Goal: Book appointment/travel/reservation

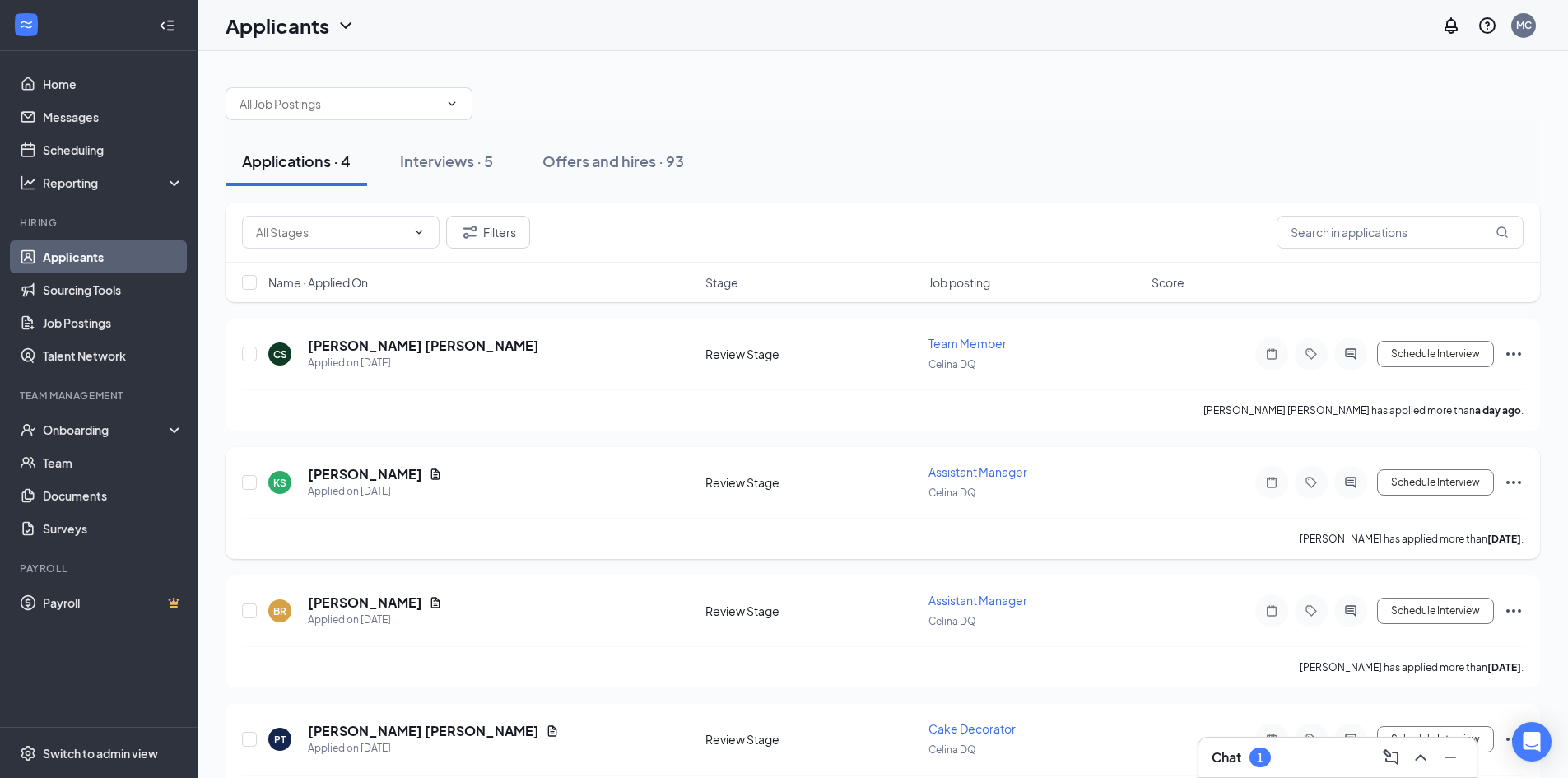
scroll to position [58, 0]
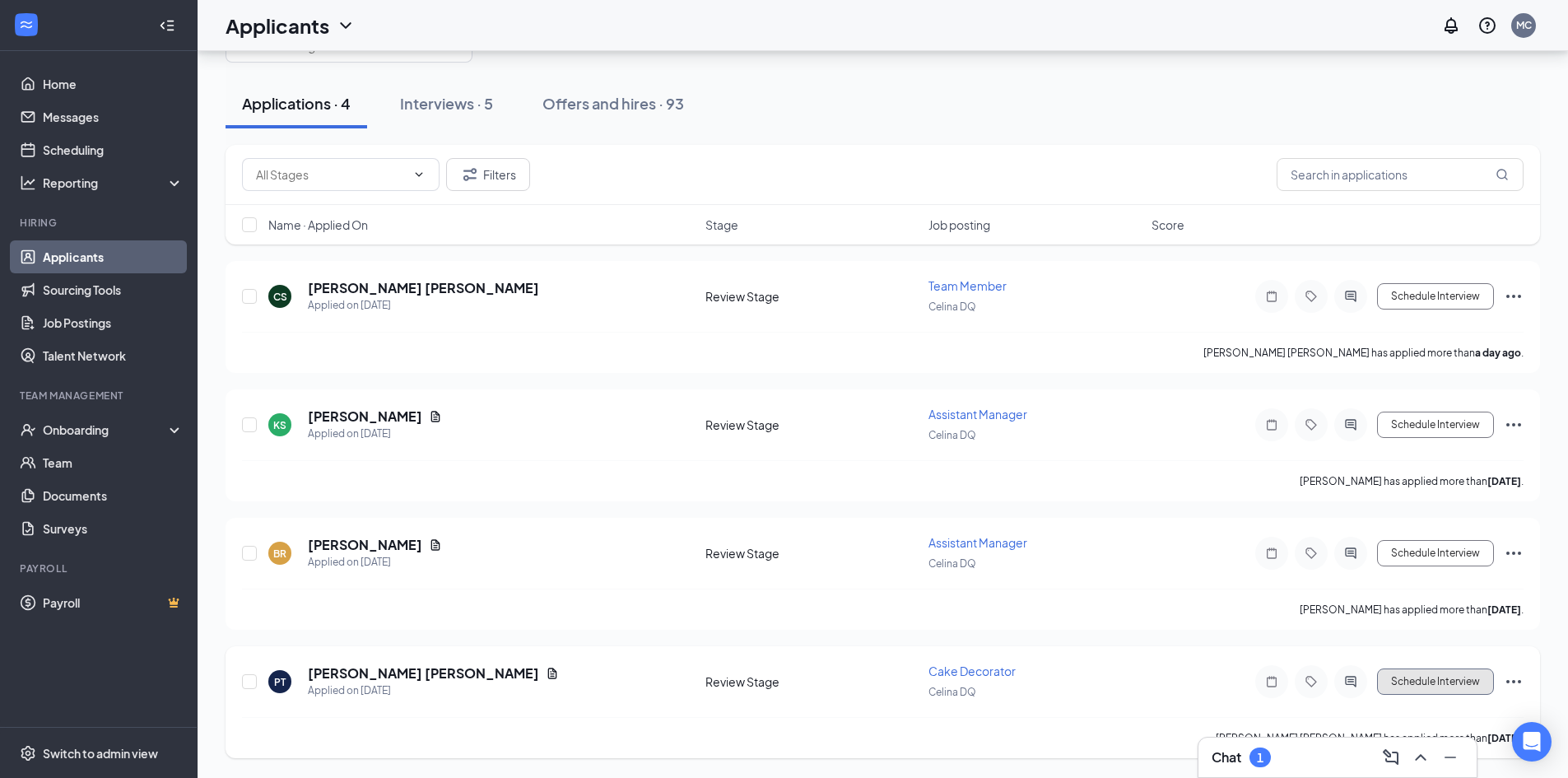
click at [1434, 687] on button "Schedule Interview" at bounding box center [1435, 681] width 117 height 26
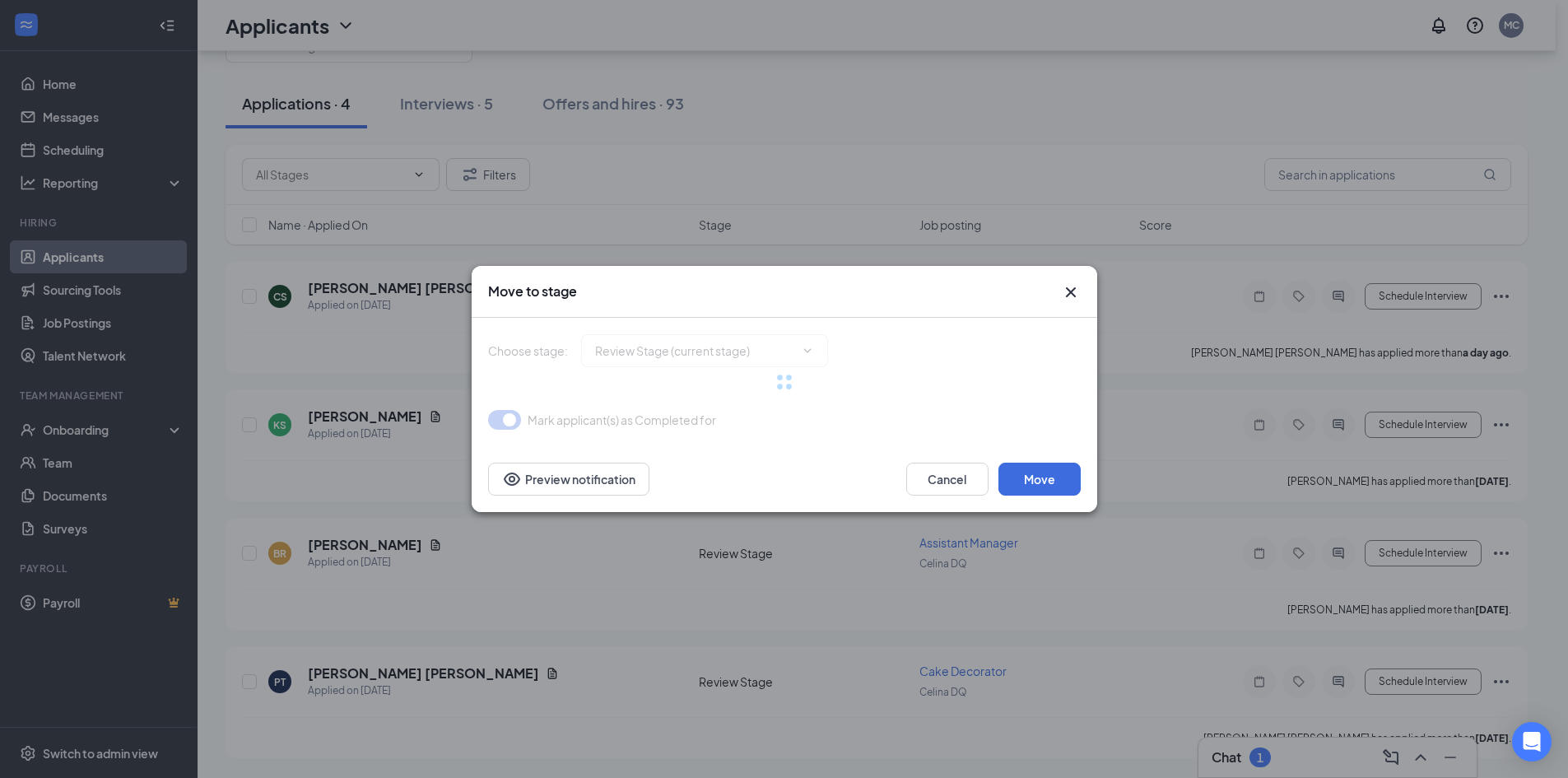
type input "Onsite Interview (next stage)"
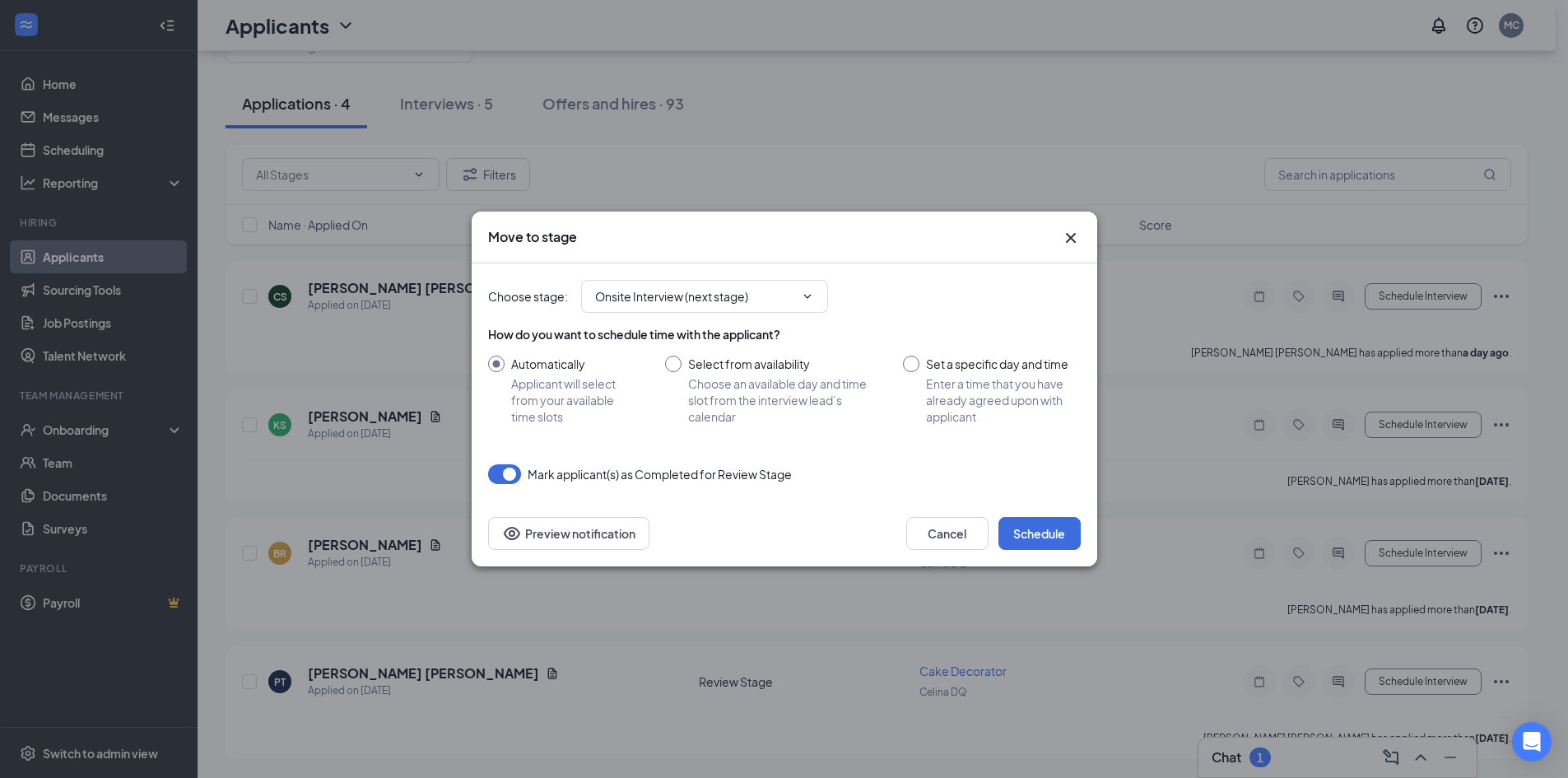
click at [761, 361] on input "Select from availability Choose an available day and time slot from the intervi…" at bounding box center [768, 390] width 206 height 69
radio input "true"
radio input "false"
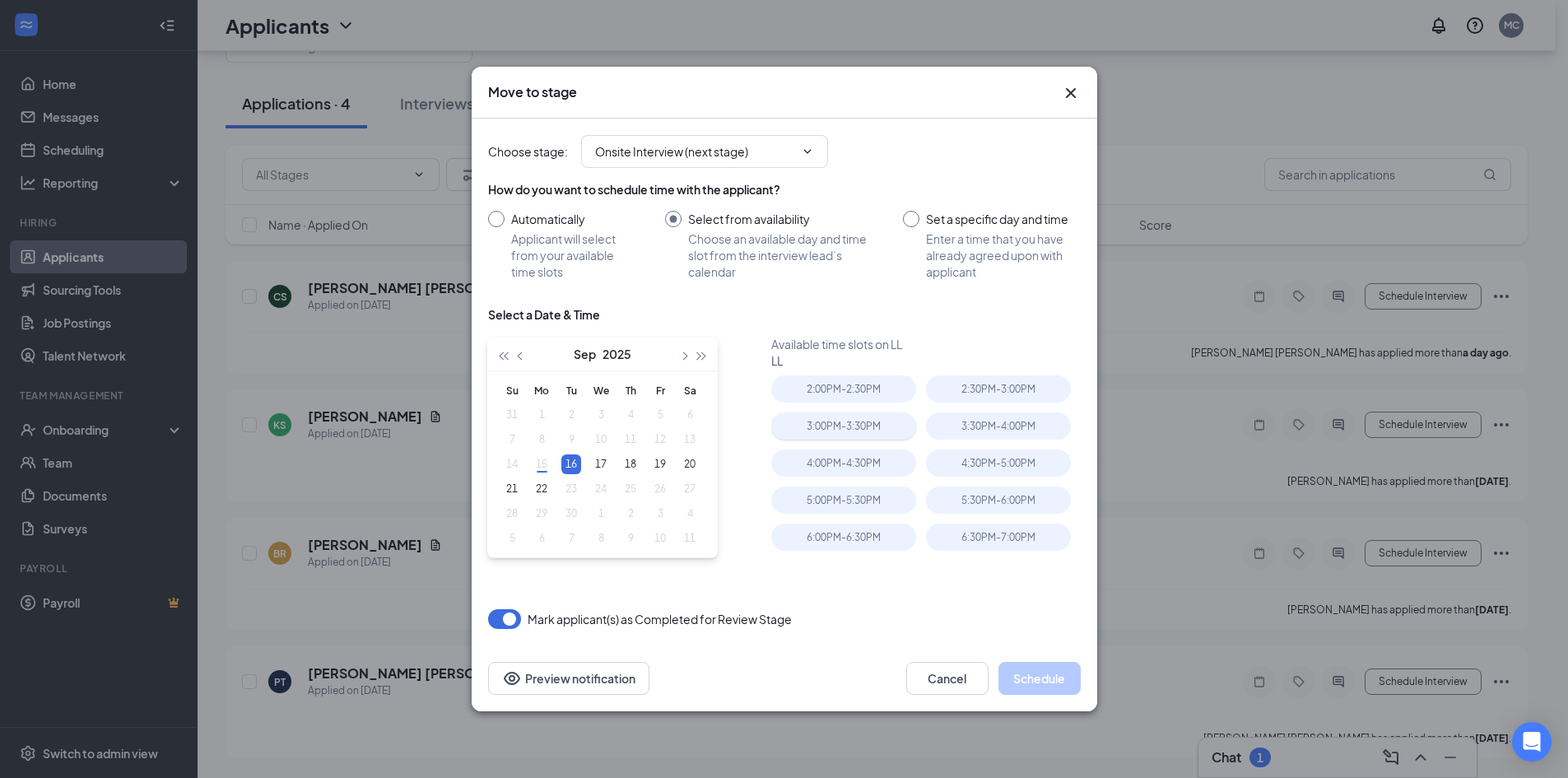
type input "[DATE]"
click at [849, 466] on div "4:00PM - 4:30PM" at bounding box center [844, 463] width 145 height 27
click at [1039, 672] on button "Schedule" at bounding box center [1039, 678] width 82 height 33
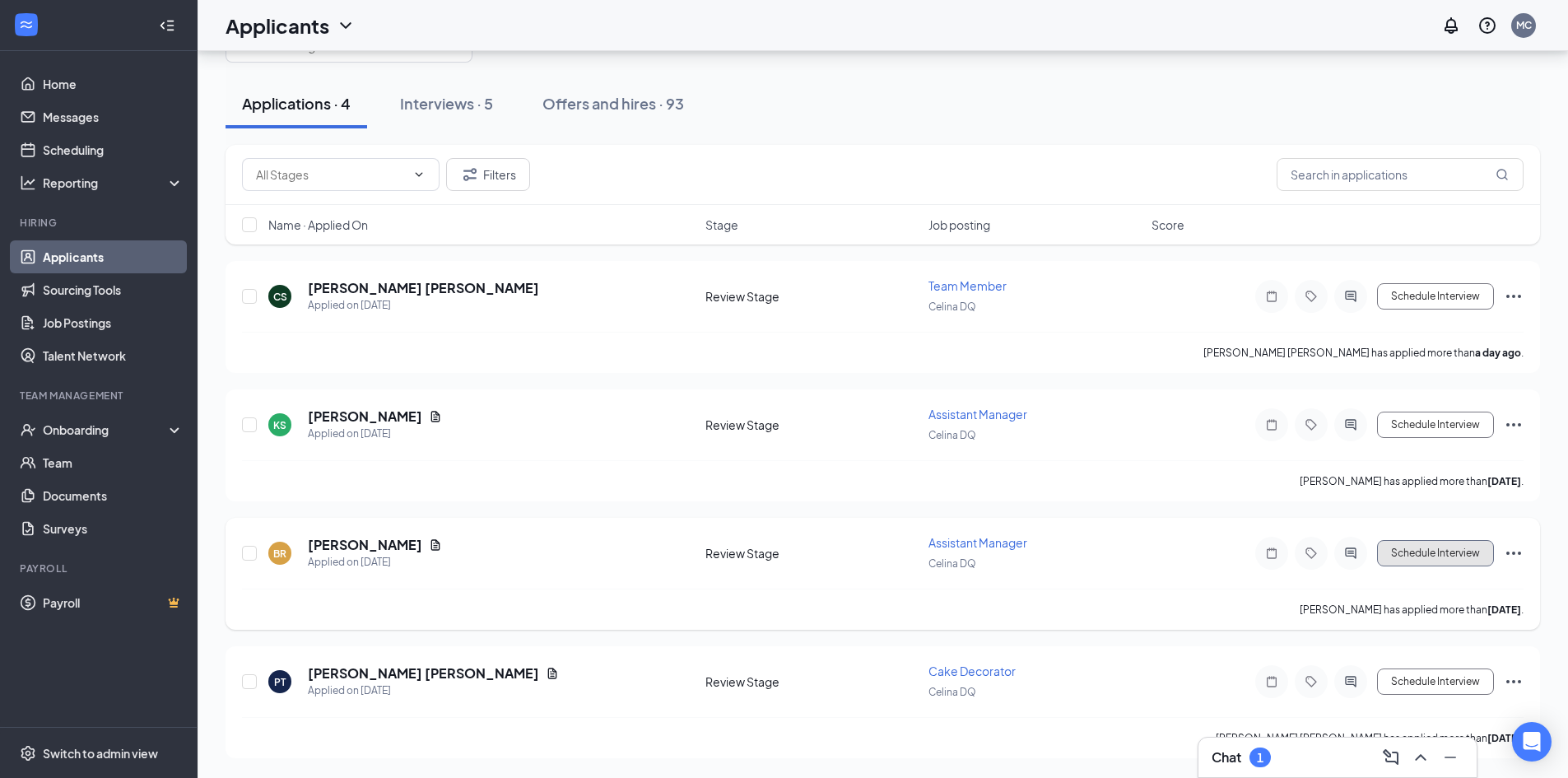
click at [1433, 552] on button "Schedule Interview" at bounding box center [1435, 553] width 117 height 26
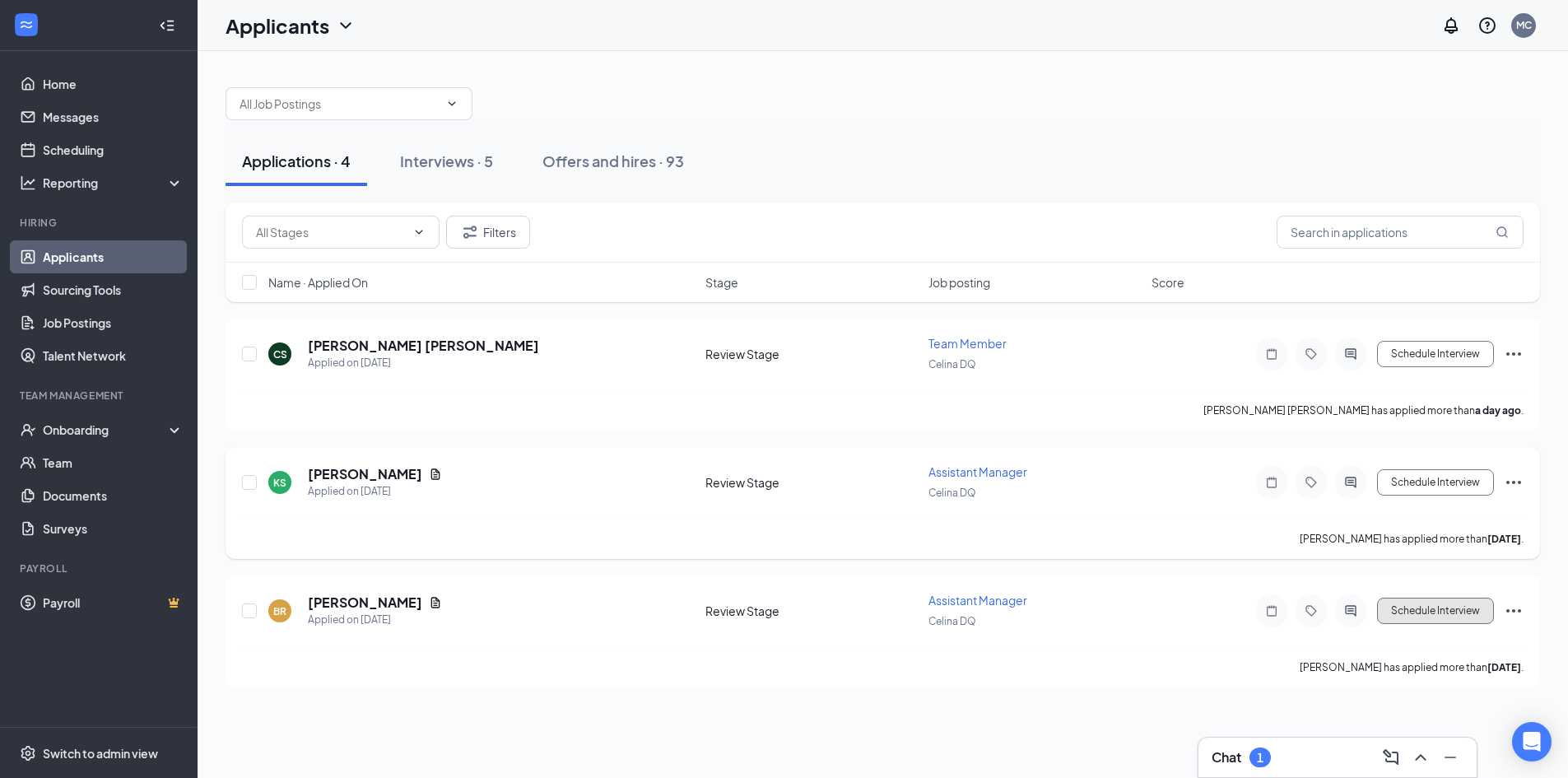
scroll to position [0, 0]
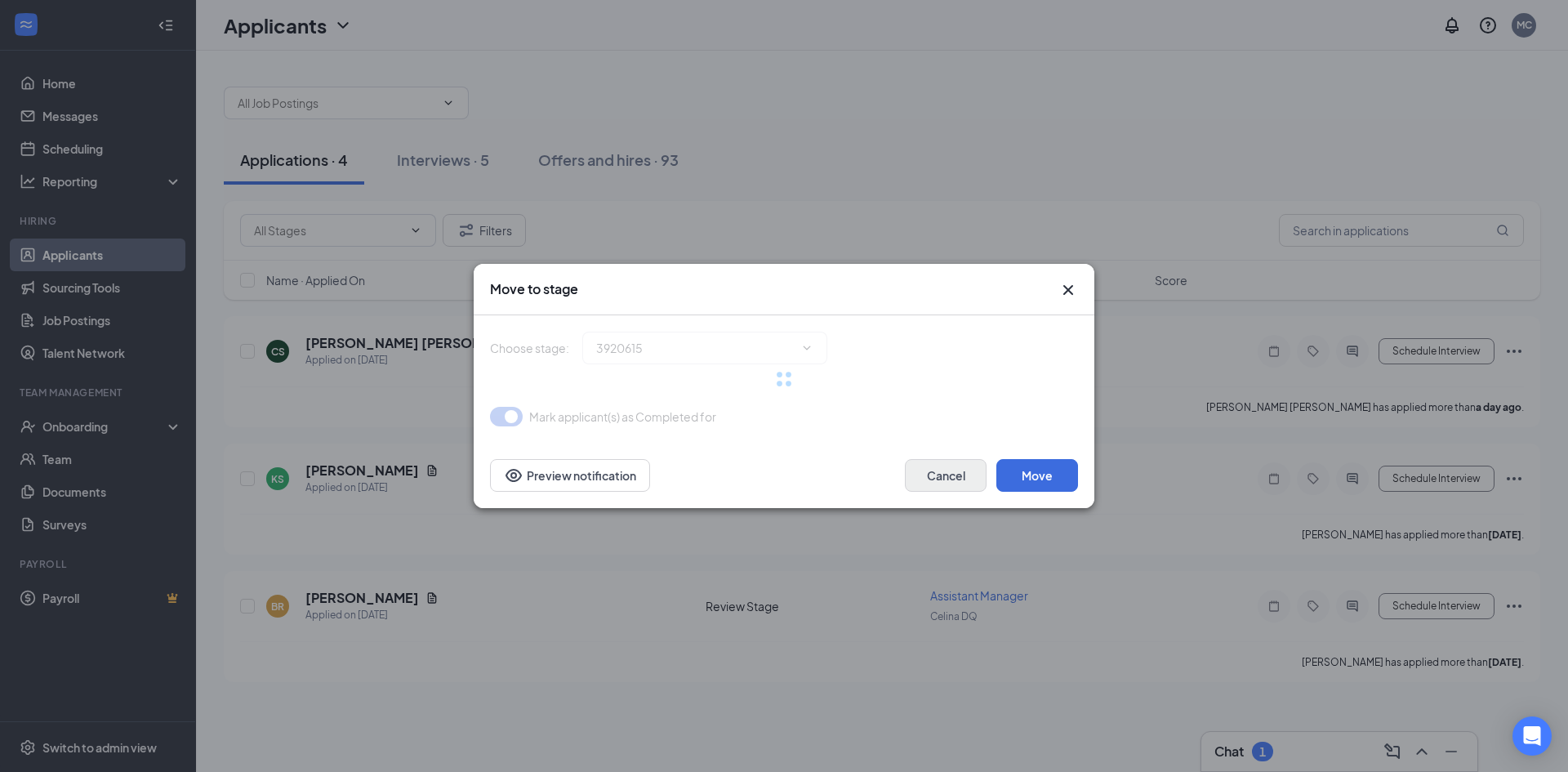
type input "Onsite Interview (next stage)"
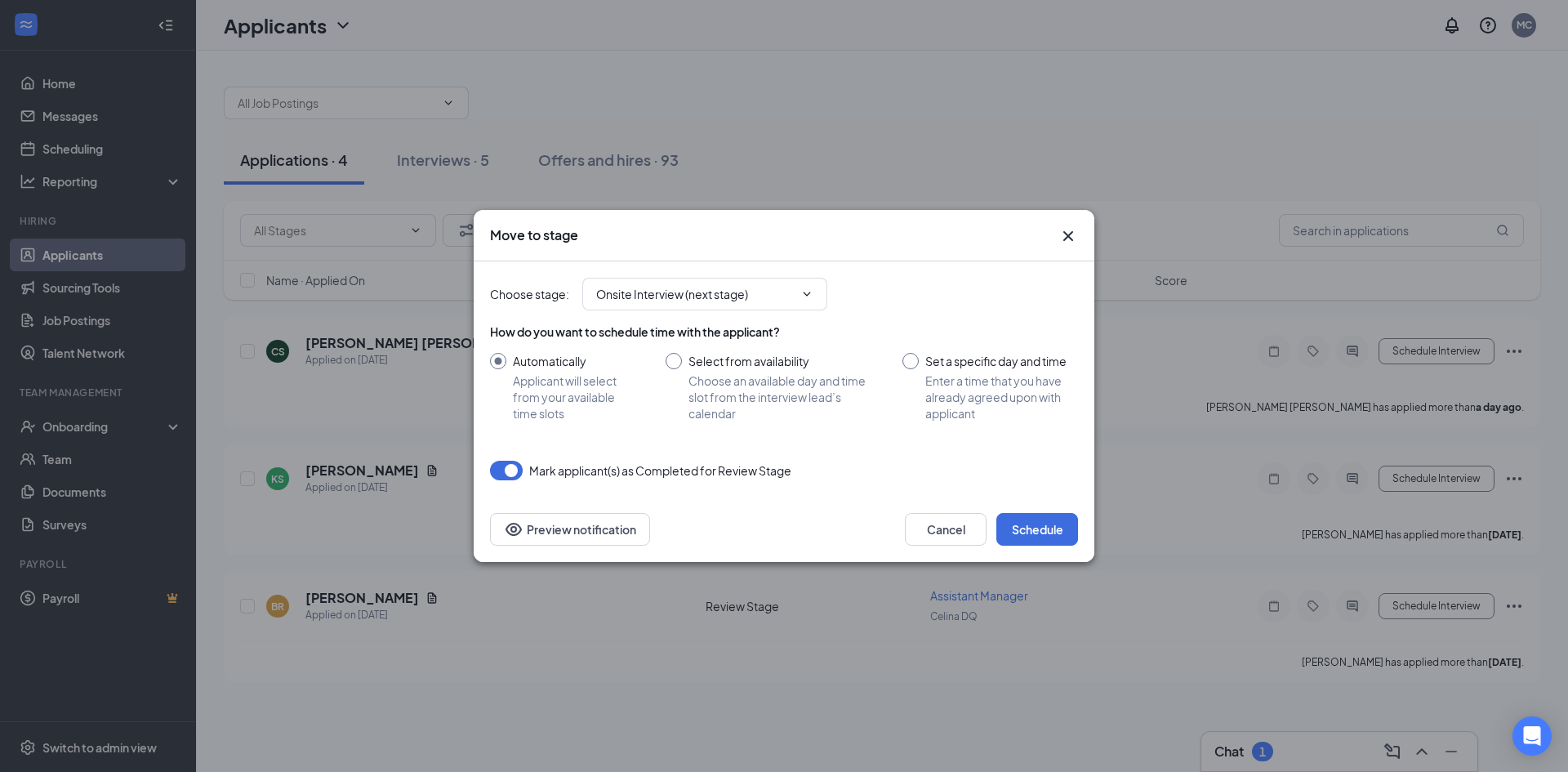
click at [761, 398] on input "Select from availability Choose an available day and time slot from the intervi…" at bounding box center [768, 387] width 204 height 68
radio input "true"
radio input "false"
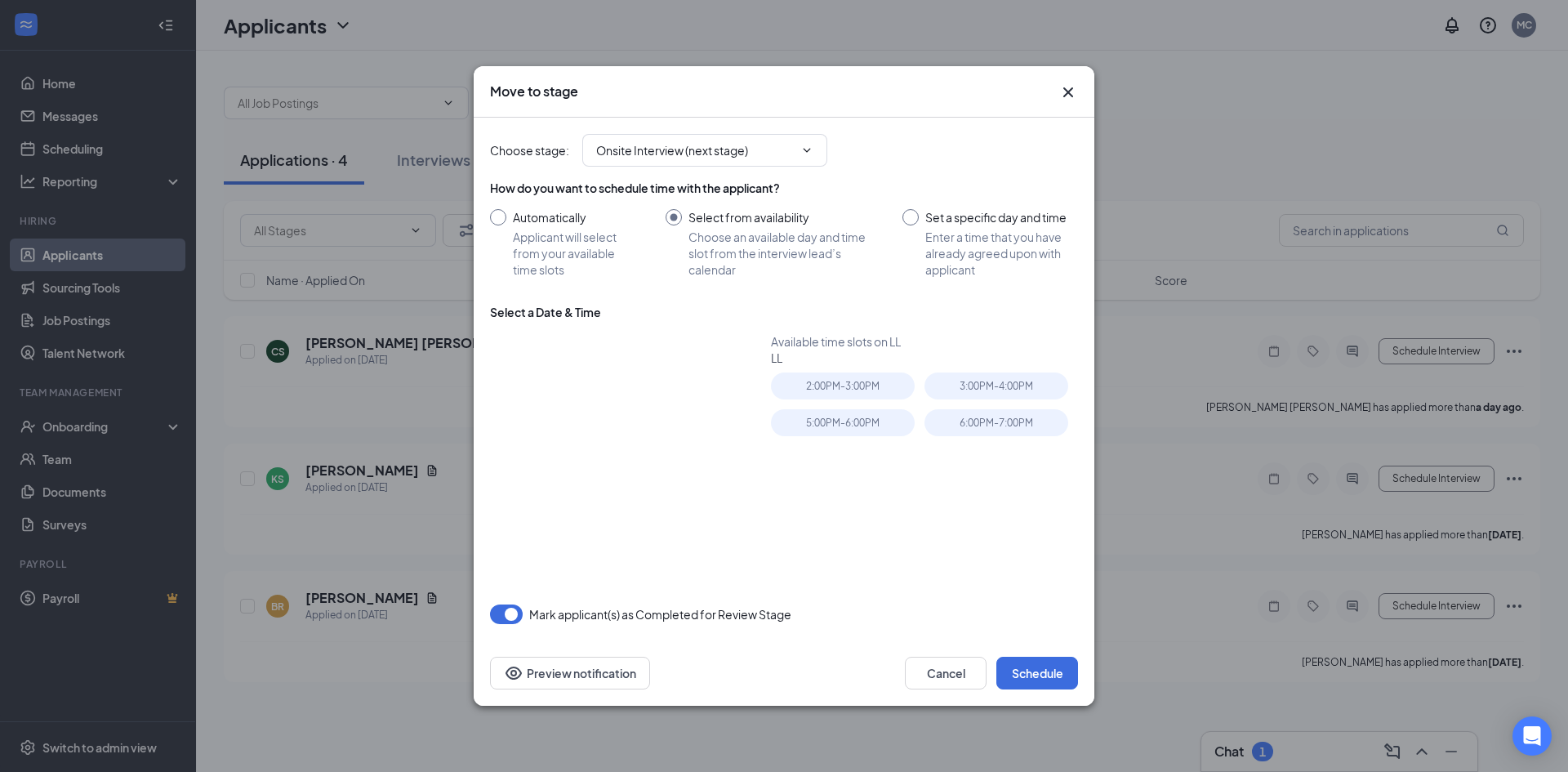
type input "[DATE]"
drag, startPoint x: 1062, startPoint y: 92, endPoint x: 1083, endPoint y: 112, distance: 29.0
click at [1062, 91] on icon "Cross" at bounding box center [1069, 93] width 20 height 20
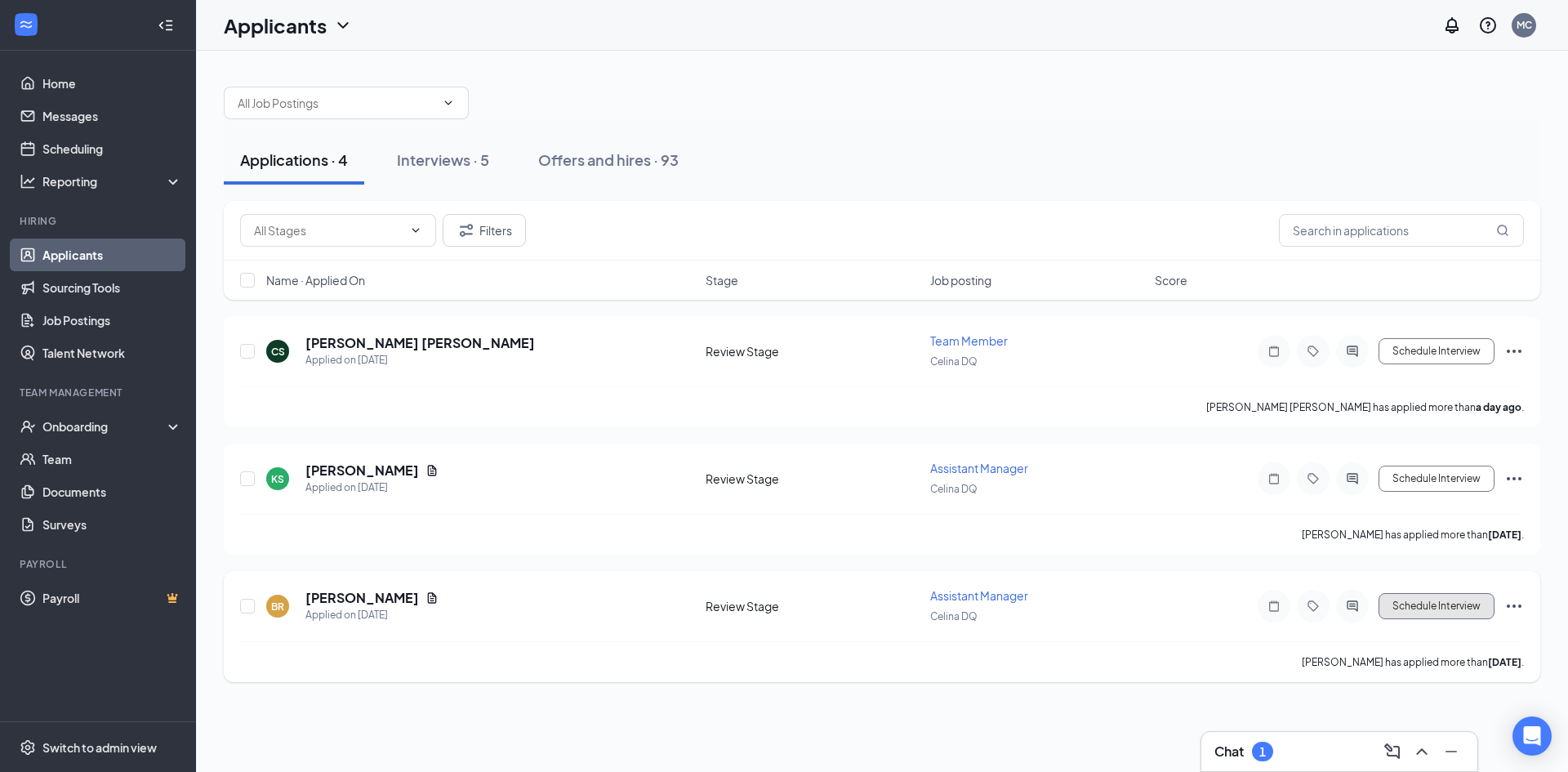
click at [1445, 614] on button "Schedule Interview" at bounding box center [1436, 605] width 116 height 26
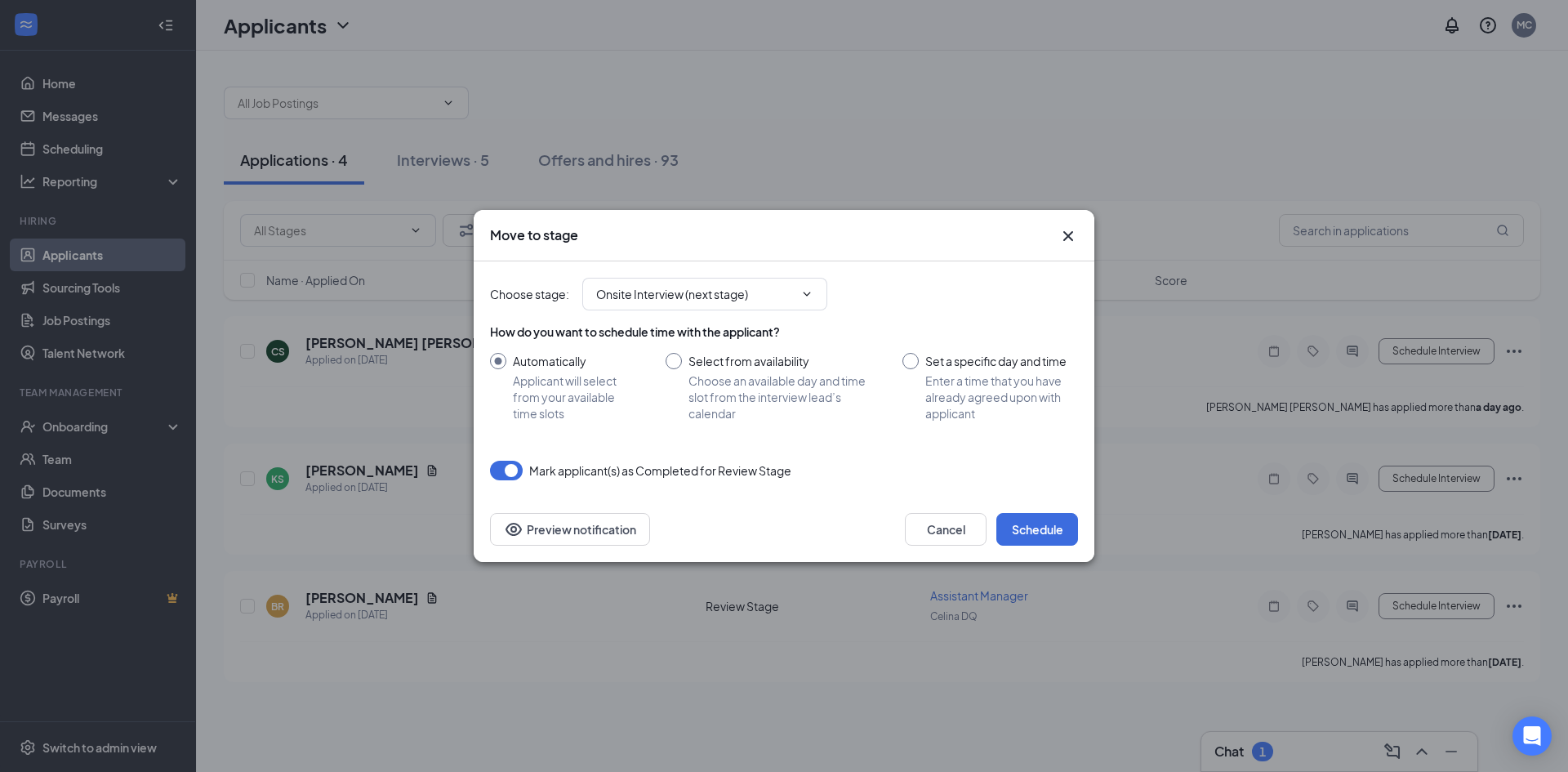
click at [738, 394] on input "Select from availability Choose an available day and time slot from the intervi…" at bounding box center [768, 387] width 204 height 68
radio input "true"
radio input "false"
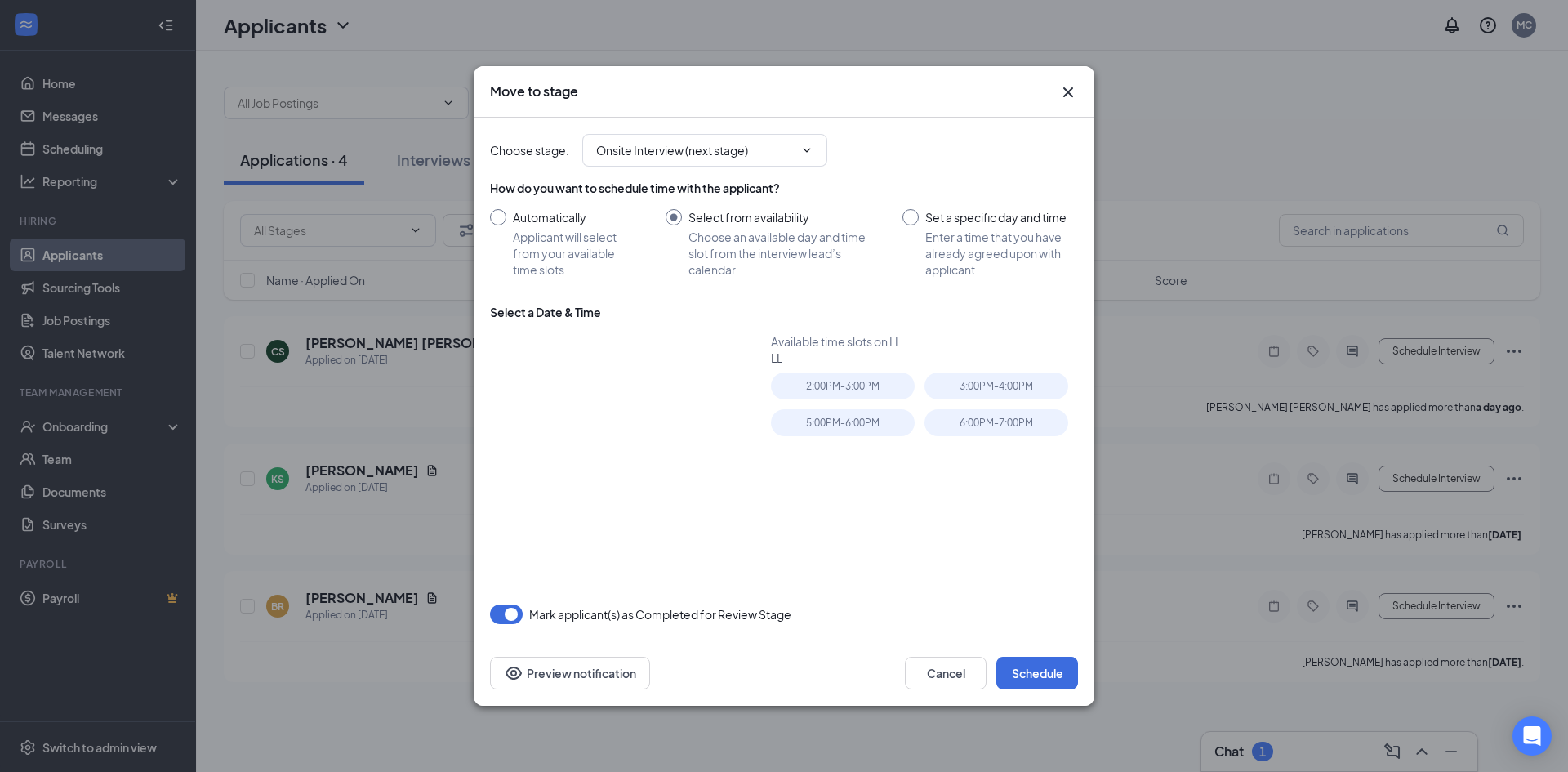
type input "[DATE]"
click at [819, 419] on div "5:00PM - 6:00PM" at bounding box center [843, 423] width 143 height 27
click at [1024, 689] on button "Schedule" at bounding box center [1037, 673] width 82 height 33
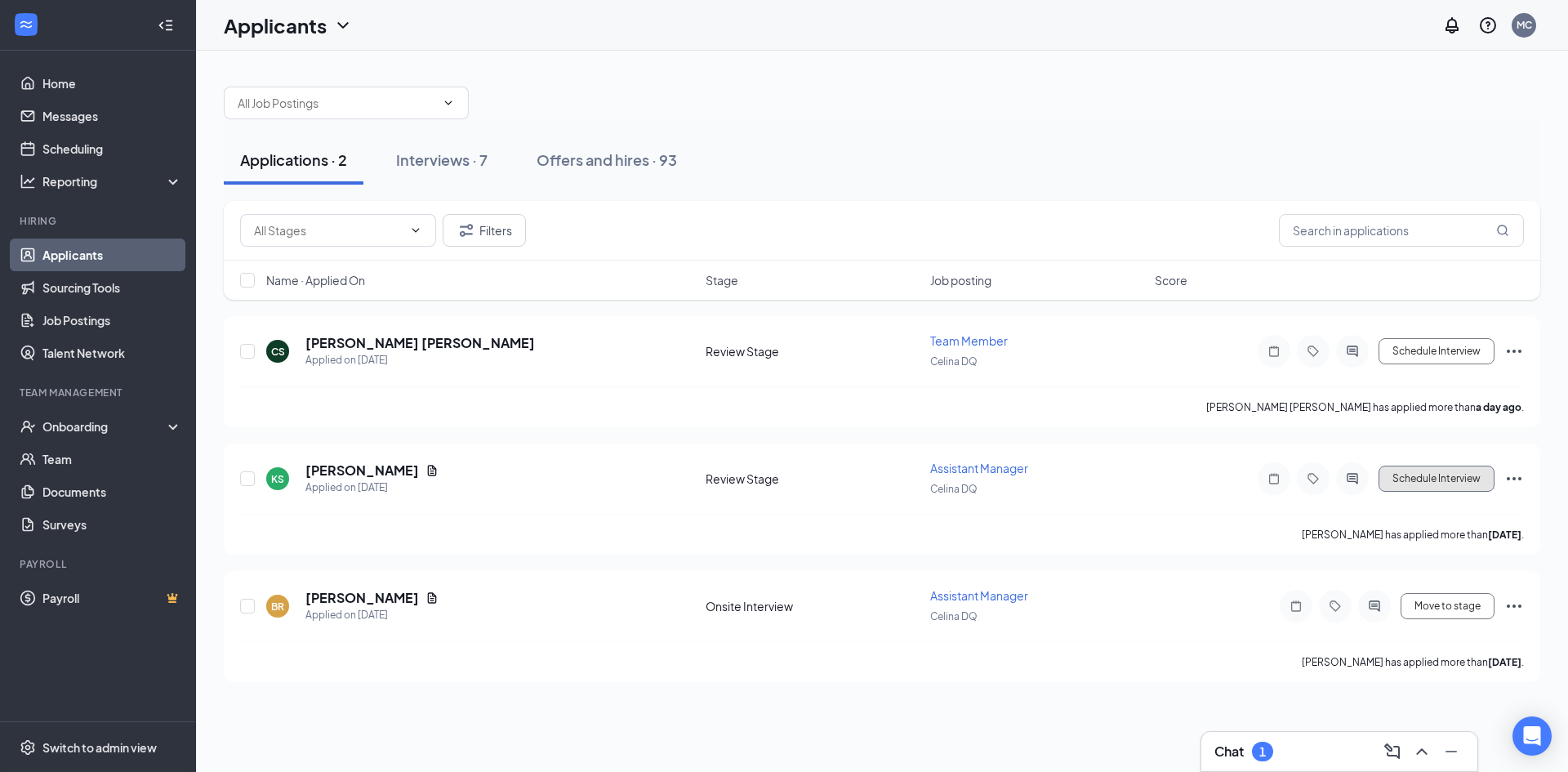
click at [1455, 479] on button "Schedule Interview" at bounding box center [1436, 478] width 116 height 26
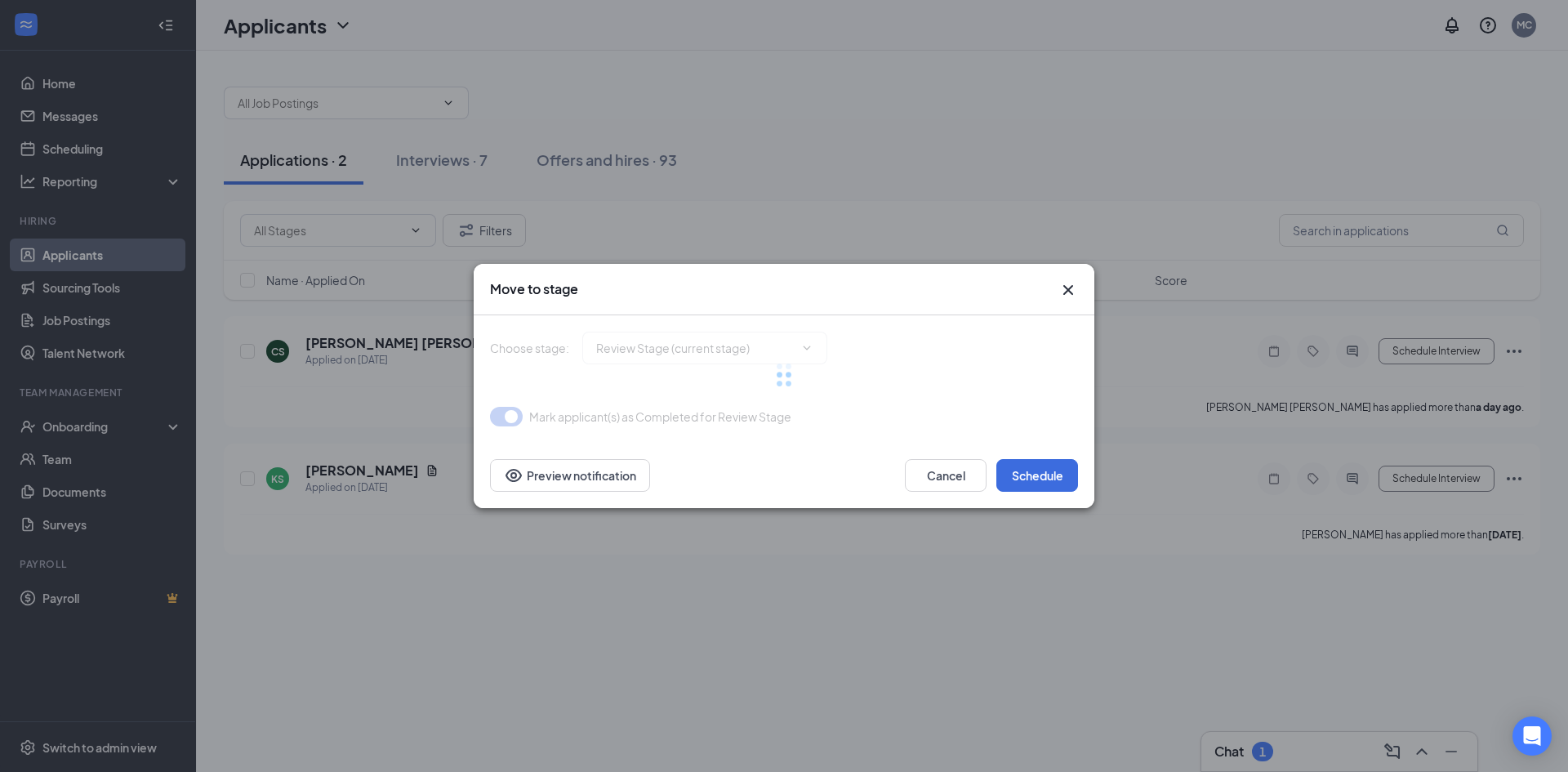
type input "Onsite Interview (next stage)"
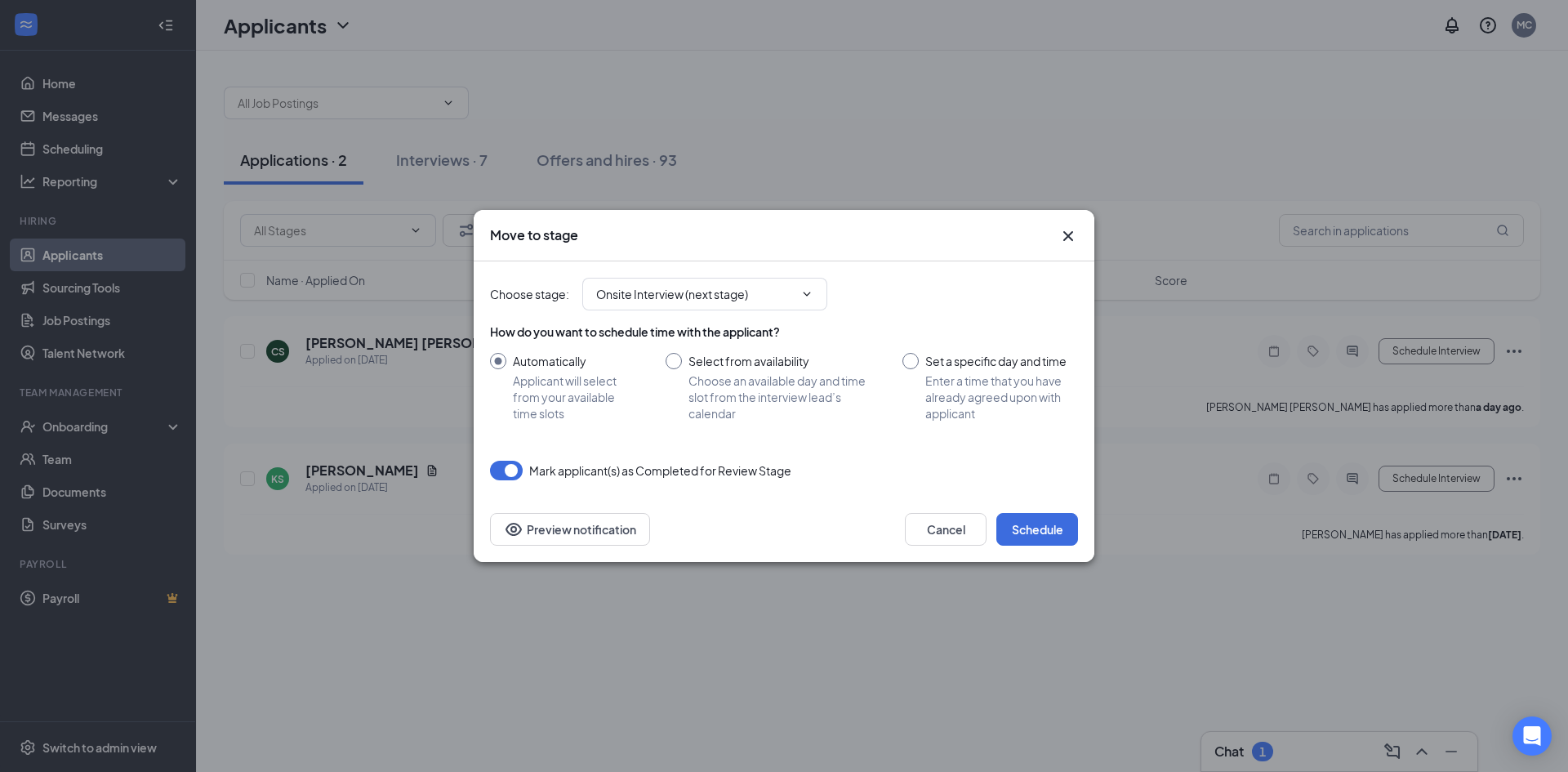
click at [729, 391] on input "Select from availability Choose an available day and time slot from the intervi…" at bounding box center [768, 387] width 204 height 68
radio input "true"
radio input "false"
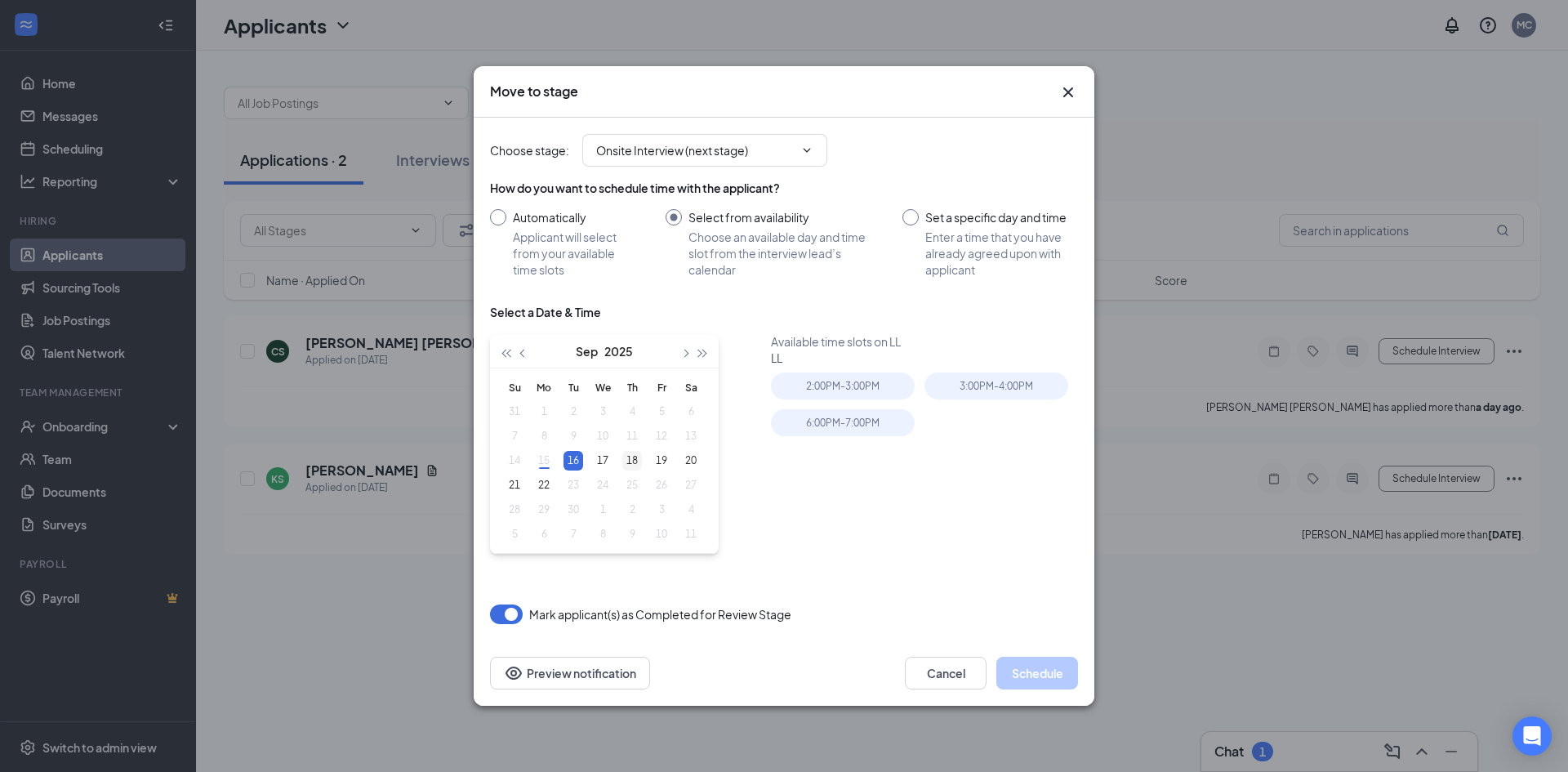
type input "[DATE]"
click at [632, 460] on div "18" at bounding box center [633, 461] width 20 height 20
click at [829, 424] on div "4:00PM - 5:00PM" at bounding box center [843, 423] width 143 height 27
click at [1039, 672] on button "Schedule" at bounding box center [1037, 673] width 82 height 33
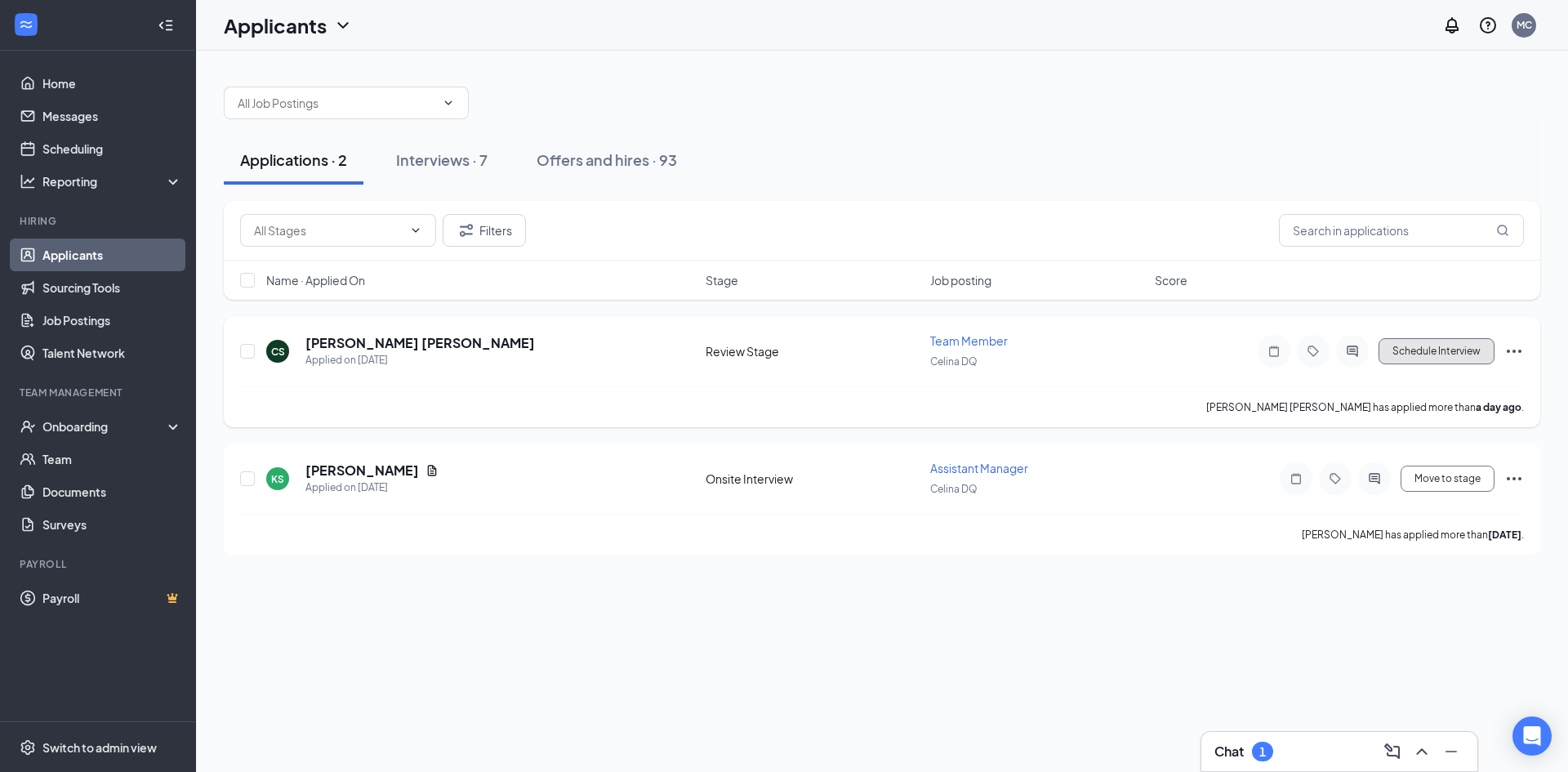
click at [1449, 357] on button "Schedule Interview" at bounding box center [1436, 351] width 116 height 26
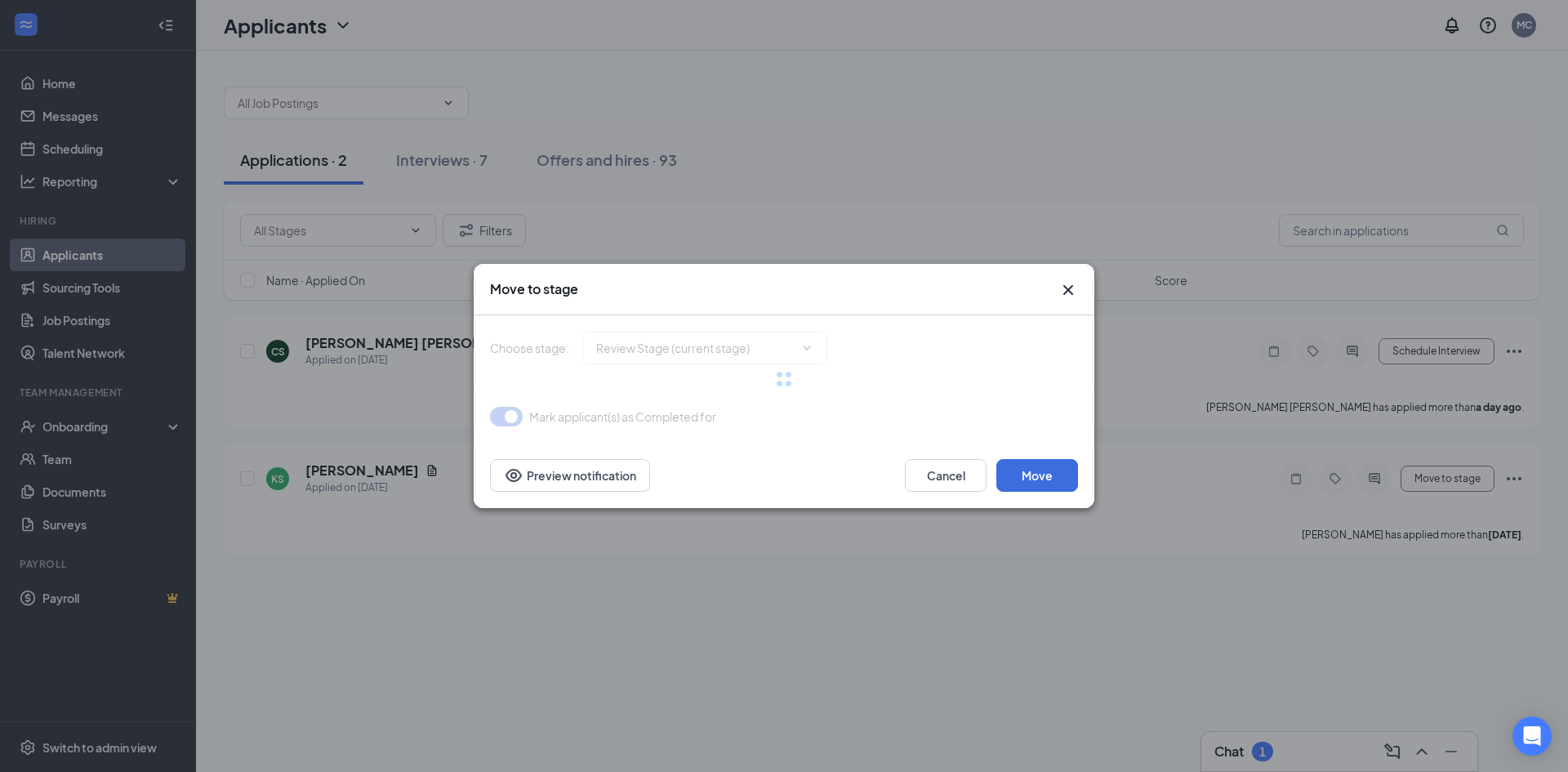
type input "Onsite Interview (next stage)"
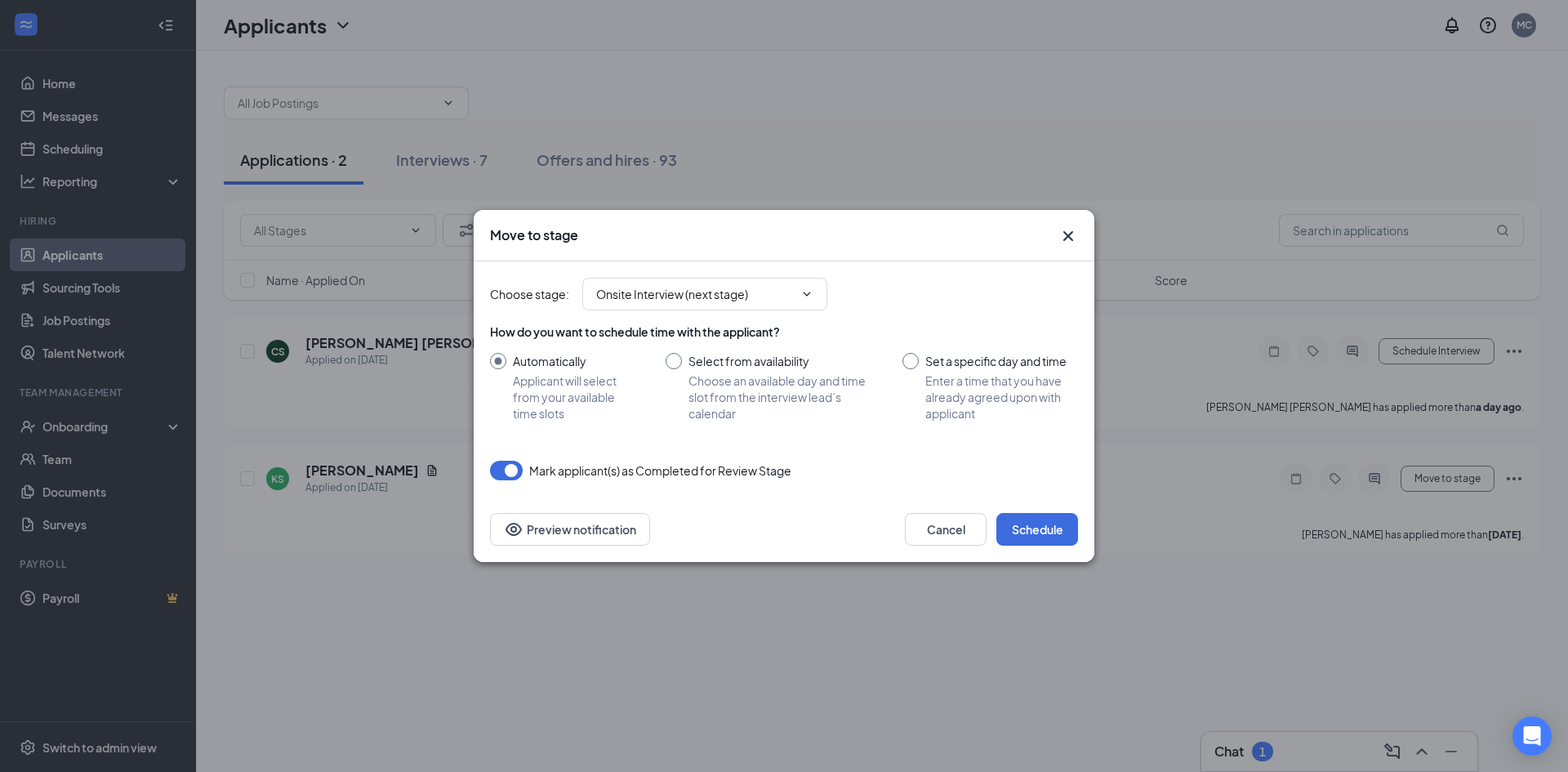
click at [739, 373] on input "Select from availability Choose an available day and time slot from the intervi…" at bounding box center [768, 387] width 204 height 68
radio input "true"
radio input "false"
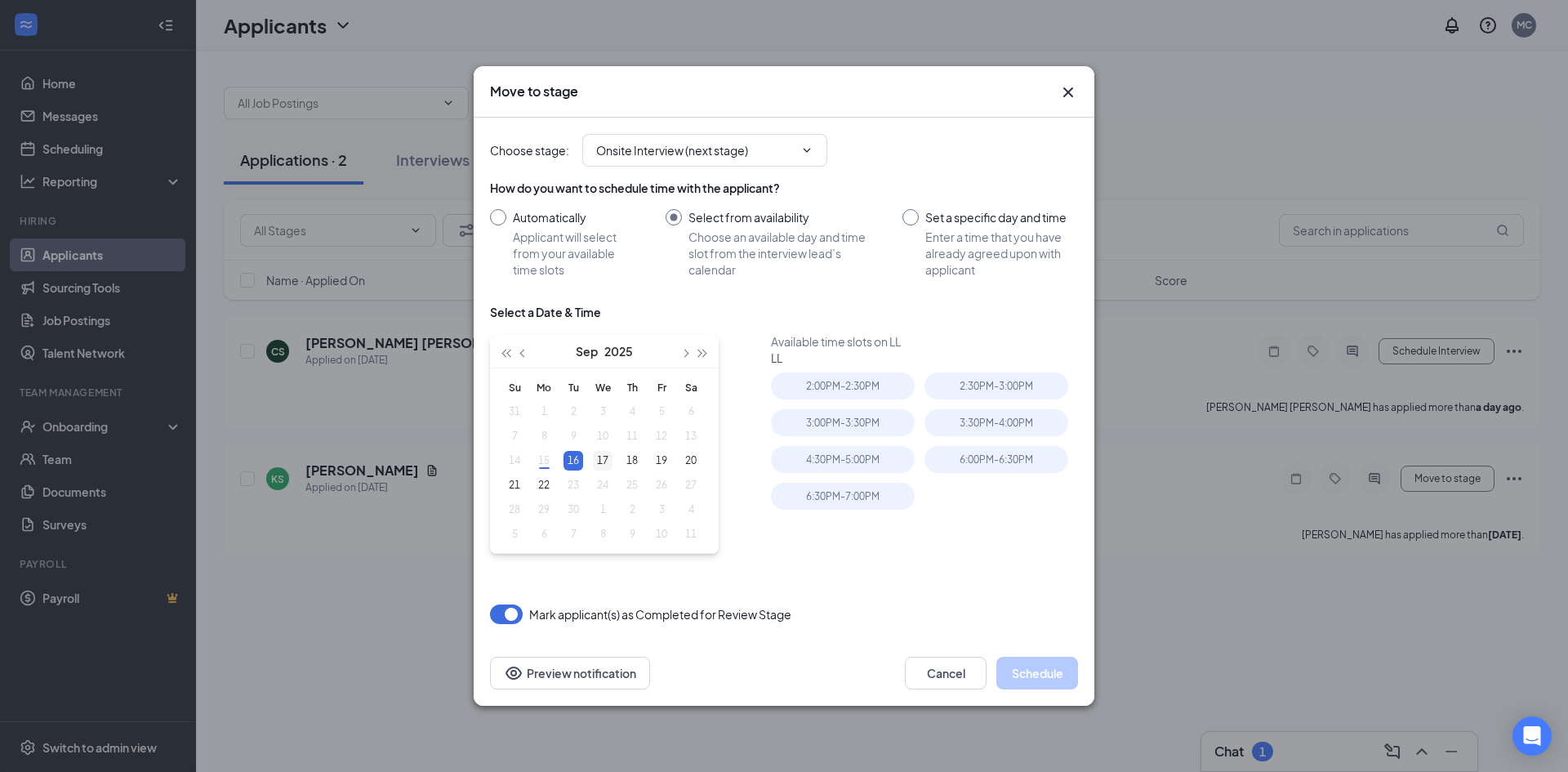
type input "[DATE]"
click at [604, 456] on div "17" at bounding box center [603, 461] width 20 height 20
click at [862, 422] on div "3:00PM - 3:30PM" at bounding box center [843, 423] width 143 height 27
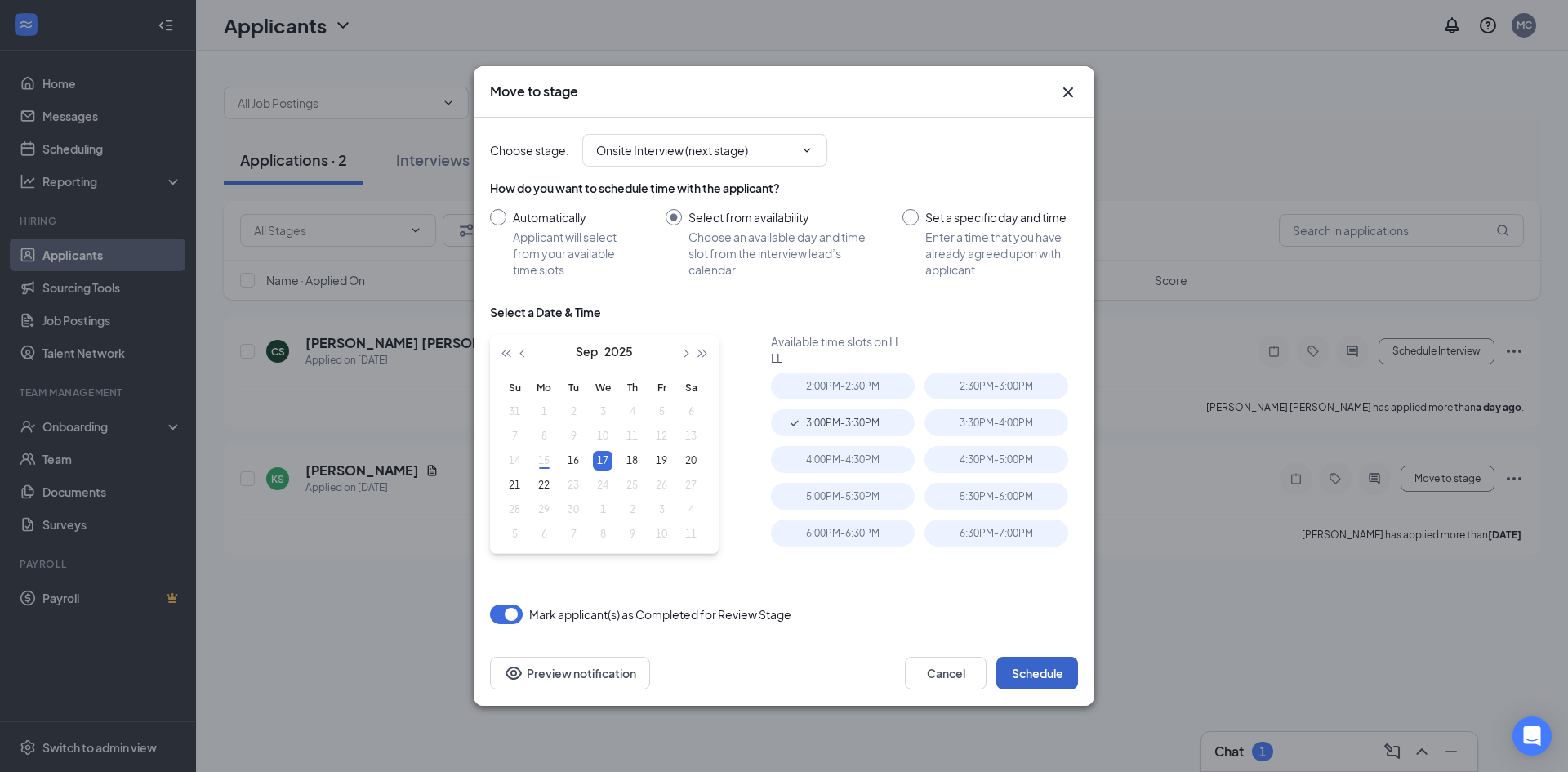
click at [1031, 678] on button "Schedule" at bounding box center [1037, 673] width 82 height 33
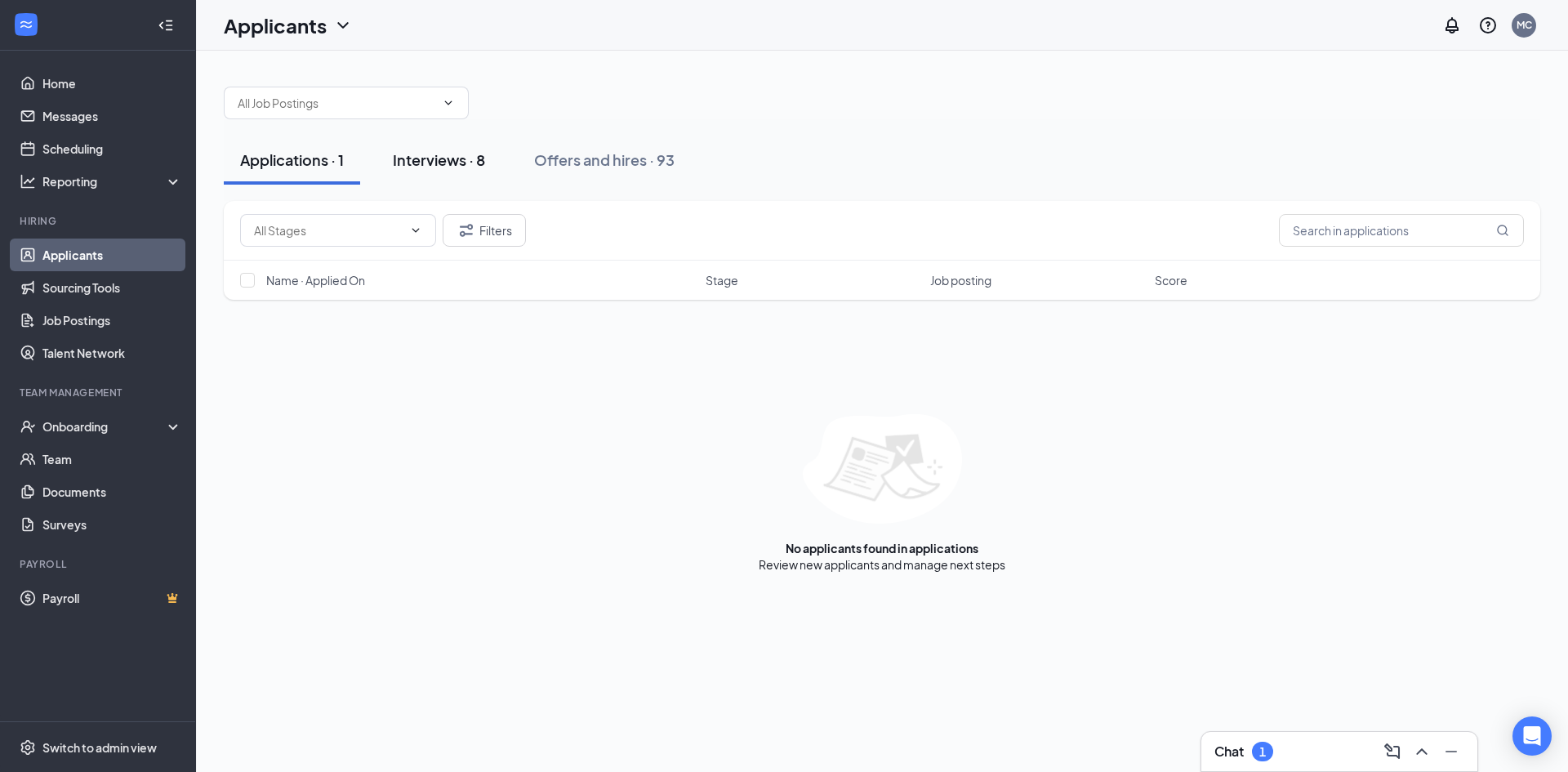
click at [413, 153] on div "Interviews · 8" at bounding box center [438, 159] width 93 height 20
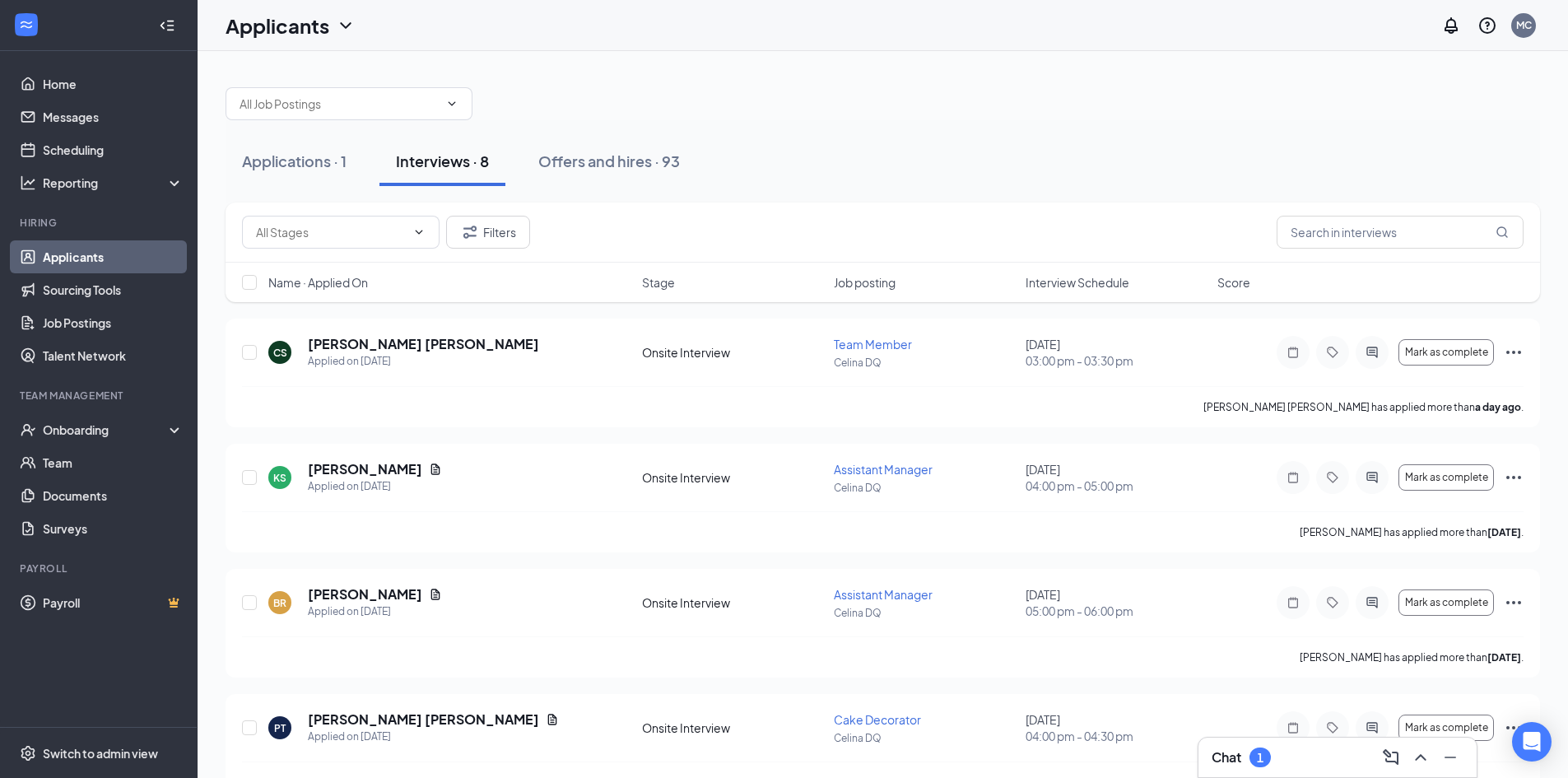
click at [1329, 770] on div "Chat 1" at bounding box center [1338, 757] width 278 height 39
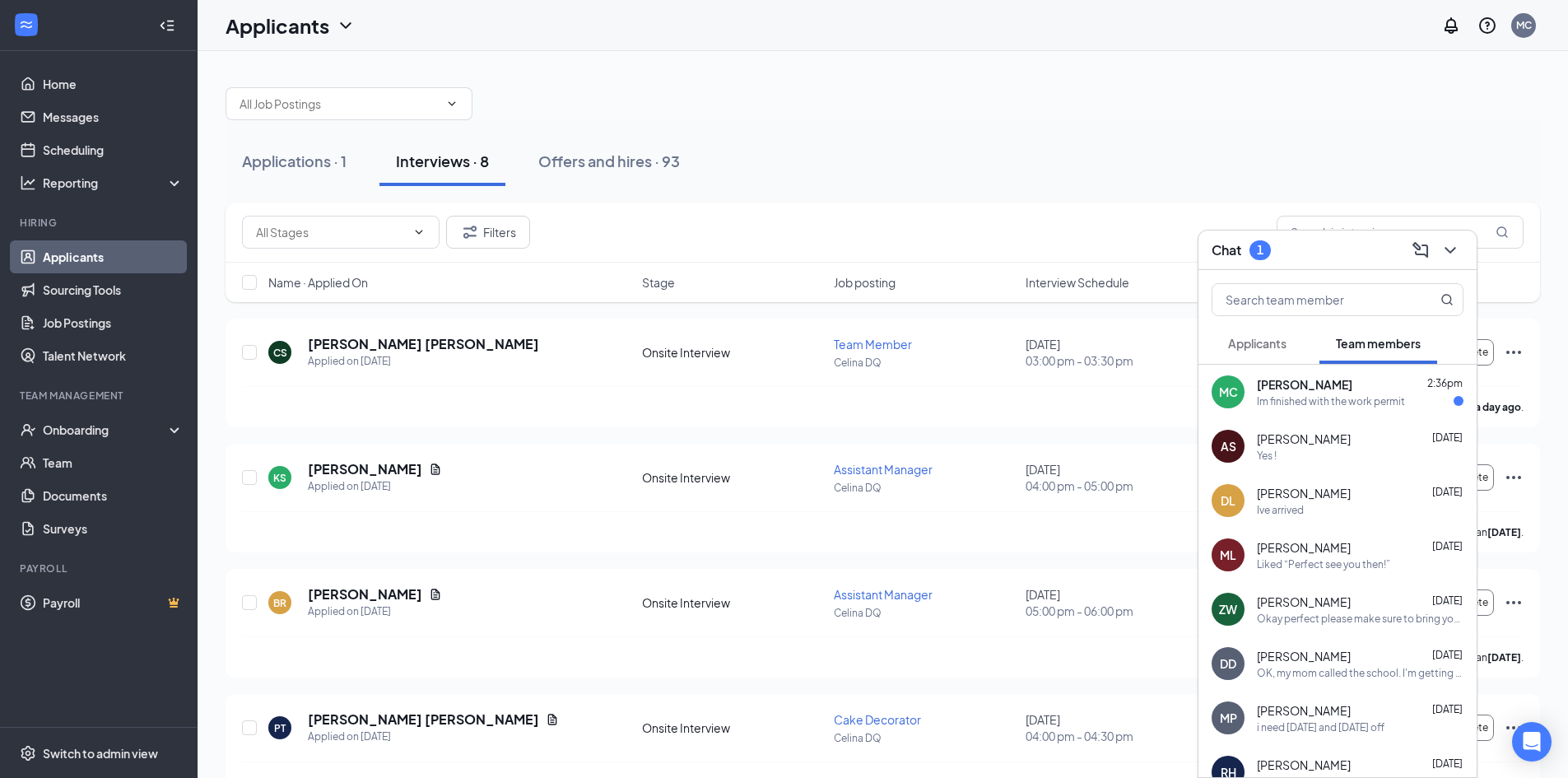
click at [1323, 398] on div "Im finished with the work permit" at bounding box center [1331, 401] width 148 height 14
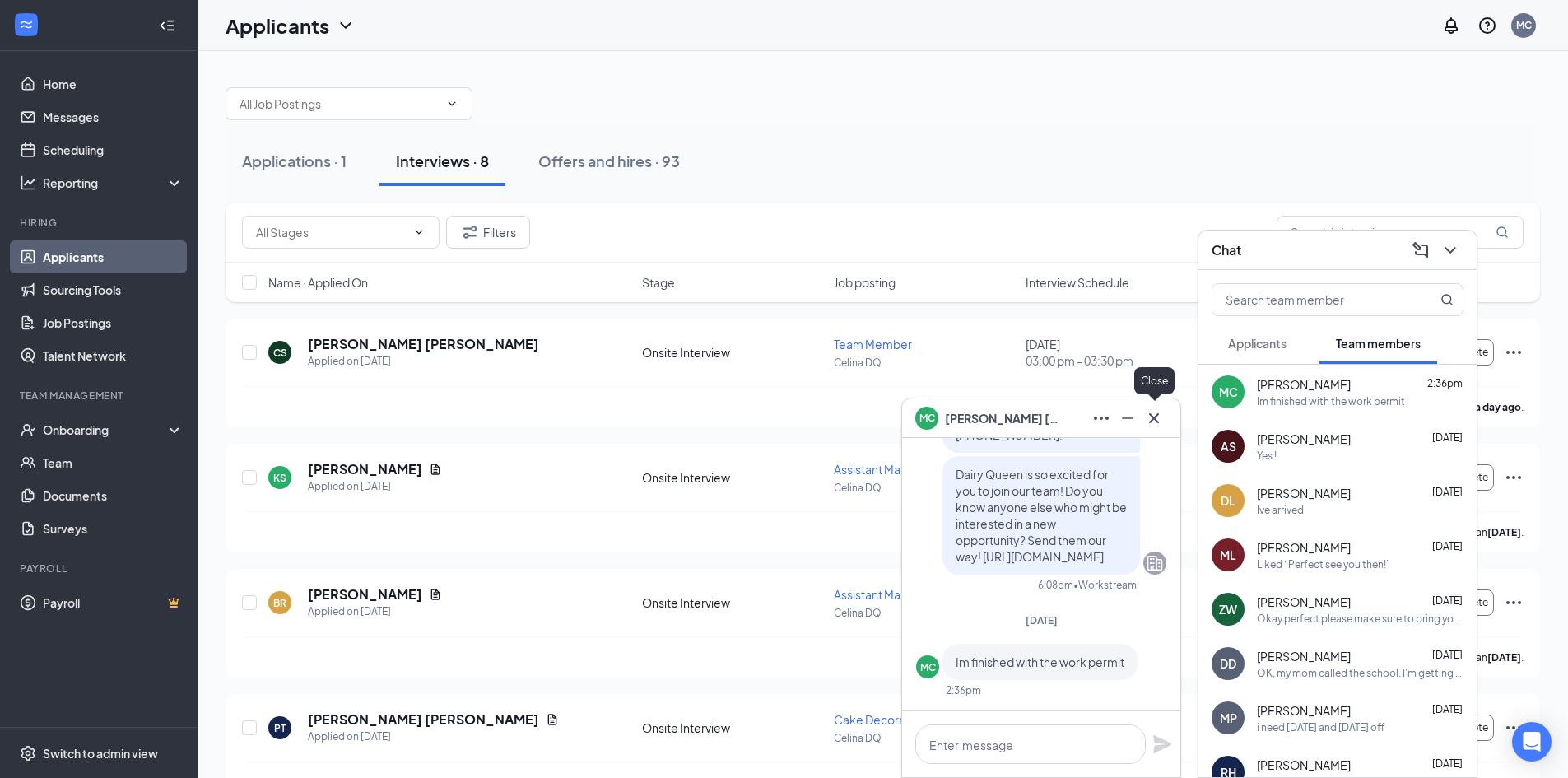
click at [1160, 420] on icon "Cross" at bounding box center [1155, 418] width 20 height 20
